Goal: Find contact information: Find contact information

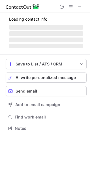
scroll to position [128, 90]
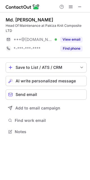
scroll to position [128, 90]
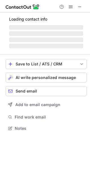
scroll to position [128, 90]
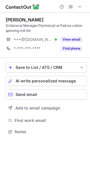
scroll to position [128, 90]
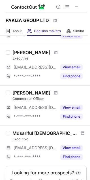
scroll to position [198, 0]
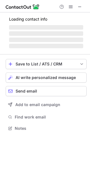
scroll to position [128, 90]
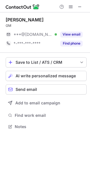
scroll to position [3, 3]
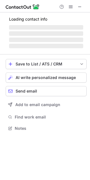
scroll to position [3, 3]
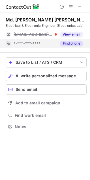
click at [61, 41] on button "Find phone" at bounding box center [71, 44] width 22 height 6
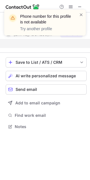
scroll to position [113, 90]
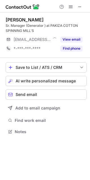
scroll to position [128, 90]
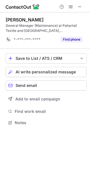
scroll to position [119, 90]
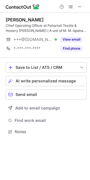
scroll to position [128, 90]
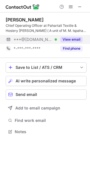
click at [57, 42] on div "View email" at bounding box center [70, 39] width 26 height 9
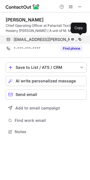
click at [62, 43] on div "engr.mahbubul@yahoo.com Verified Send email Copy" at bounding box center [44, 39] width 77 height 9
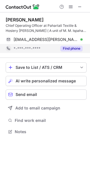
click at [70, 52] on div "Find phone" at bounding box center [70, 48] width 26 height 9
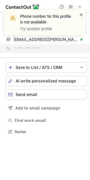
click at [79, 14] on span at bounding box center [81, 15] width 5 height 6
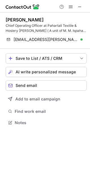
scroll to position [119, 90]
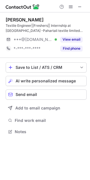
scroll to position [128, 90]
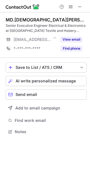
scroll to position [128, 90]
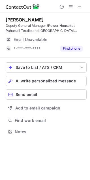
scroll to position [128, 90]
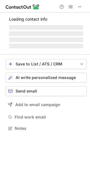
scroll to position [128, 90]
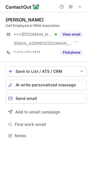
scroll to position [132, 90]
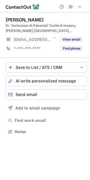
scroll to position [128, 90]
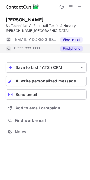
click at [69, 51] on div "Find phone" at bounding box center [70, 48] width 26 height 9
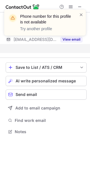
scroll to position [119, 90]
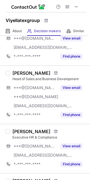
scroll to position [141, 0]
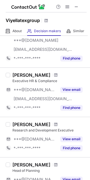
click at [52, 74] on div at bounding box center [56, 74] width 8 height 3
click at [54, 74] on span at bounding box center [55, 75] width 3 height 5
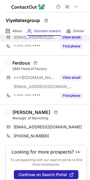
scroll to position [394, 0]
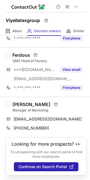
click at [23, 52] on div "Ferdous" at bounding box center [20, 55] width 17 height 6
click at [35, 53] on span at bounding box center [35, 55] width 3 height 5
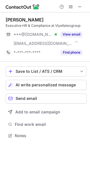
scroll to position [132, 90]
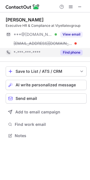
click at [71, 53] on button "Find phone" at bounding box center [71, 53] width 22 height 6
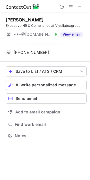
scroll to position [122, 90]
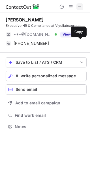
click at [81, 5] on span at bounding box center [79, 7] width 5 height 5
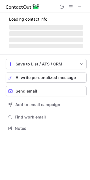
scroll to position [137, 90]
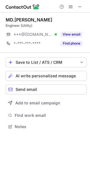
scroll to position [3, 3]
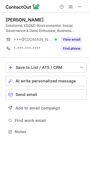
scroll to position [128, 90]
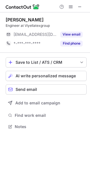
scroll to position [122, 90]
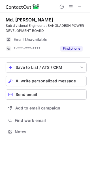
scroll to position [128, 90]
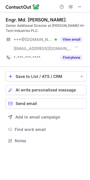
scroll to position [137, 90]
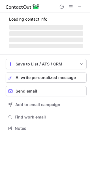
scroll to position [3, 3]
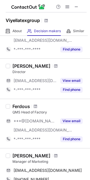
scroll to position [367, 0]
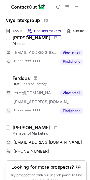
click at [32, 77] on div at bounding box center [36, 77] width 8 height 3
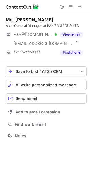
scroll to position [132, 90]
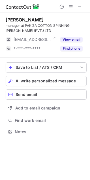
scroll to position [128, 90]
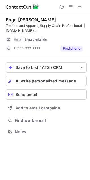
scroll to position [128, 90]
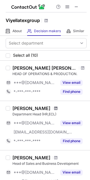
click at [54, 108] on span at bounding box center [55, 108] width 3 height 5
click at [30, 68] on div "[PERSON_NAME] [PERSON_NAME]" at bounding box center [44, 68] width 65 height 6
click at [81, 68] on span at bounding box center [82, 68] width 3 height 5
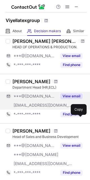
scroll to position [56, 0]
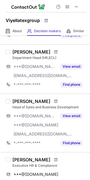
click at [31, 97] on div "Osman Sazid Head of Sales and Business Development ***@gmail.com ***@yahoo.com …" at bounding box center [45, 123] width 90 height 58
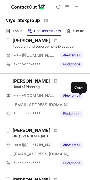
scroll to position [226, 0]
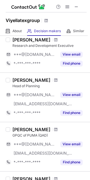
click at [35, 77] on div "[PERSON_NAME]" at bounding box center [31, 80] width 38 height 6
click at [57, 81] on span at bounding box center [55, 80] width 3 height 5
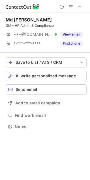
scroll to position [122, 90]
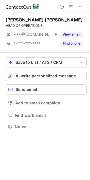
scroll to position [3, 3]
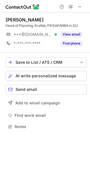
scroll to position [122, 90]
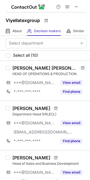
click at [79, 69] on div at bounding box center [83, 67] width 8 height 3
click at [81, 66] on span at bounding box center [82, 68] width 3 height 5
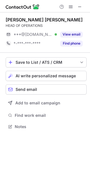
scroll to position [3, 3]
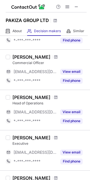
scroll to position [260, 0]
